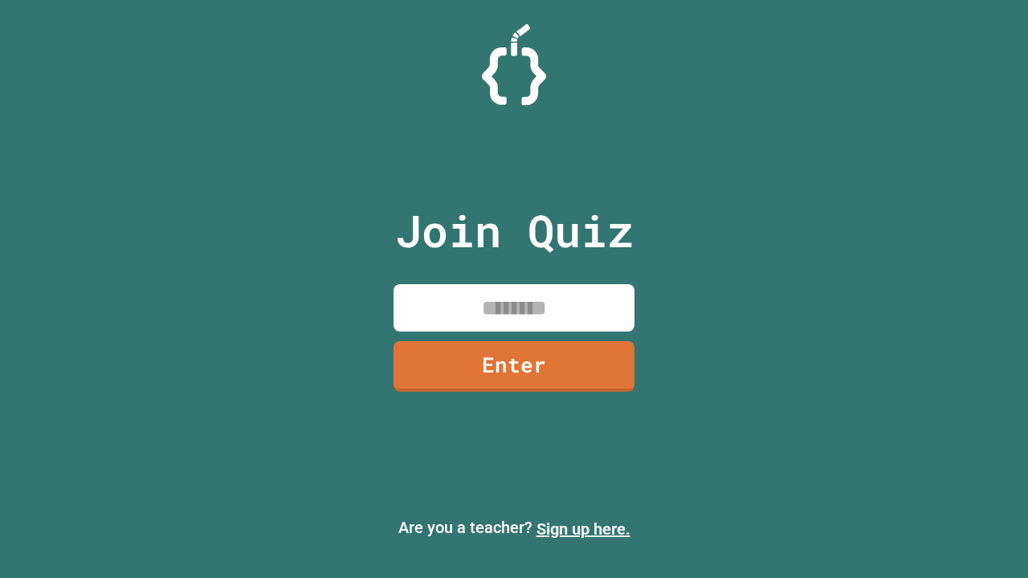
click at [583, 529] on link "Sign up here." at bounding box center [583, 529] width 94 height 19
